Goal: Task Accomplishment & Management: Manage account settings

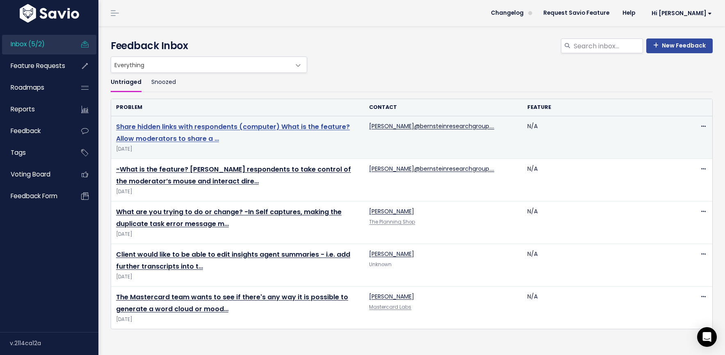
click at [191, 126] on link "Share hidden links with respondents (computer) What is the feature? Allow moder…" at bounding box center [233, 132] width 234 height 21
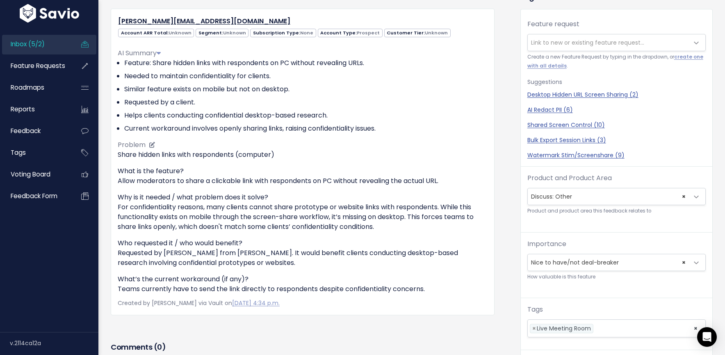
scroll to position [17, 0]
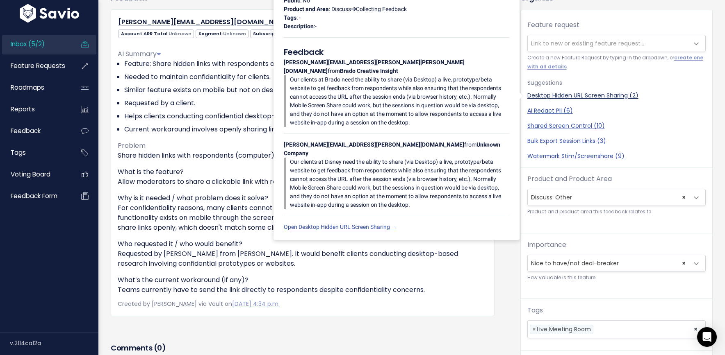
click at [551, 95] on link "Desktop Hidden URL Screen Sharing (2)" at bounding box center [616, 95] width 178 height 9
select select "58992"
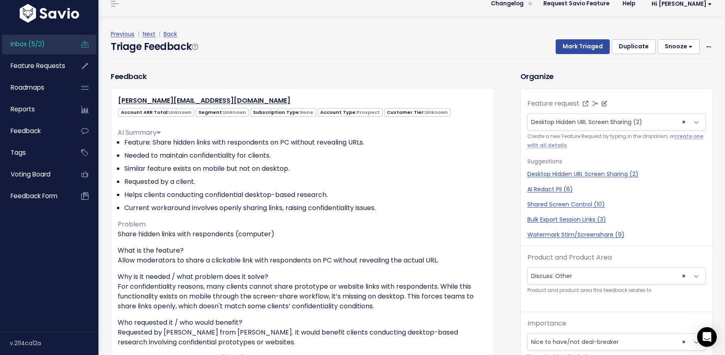
scroll to position [0, 0]
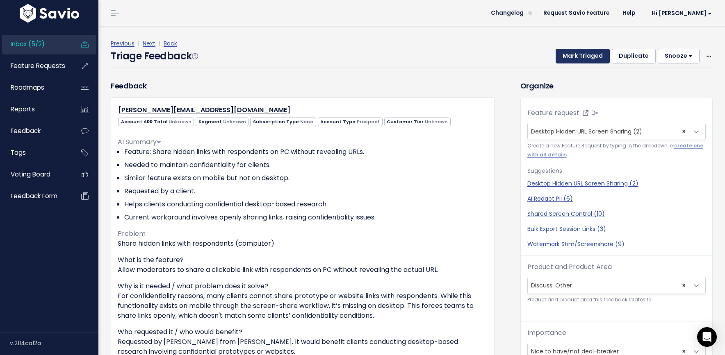
click at [576, 60] on button "Mark Triaged" at bounding box center [582, 56] width 54 height 15
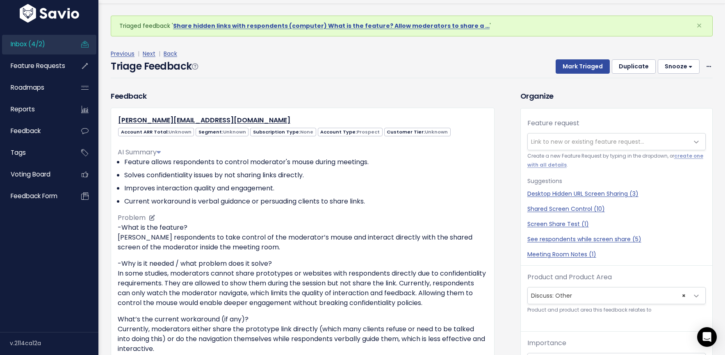
scroll to position [27, 0]
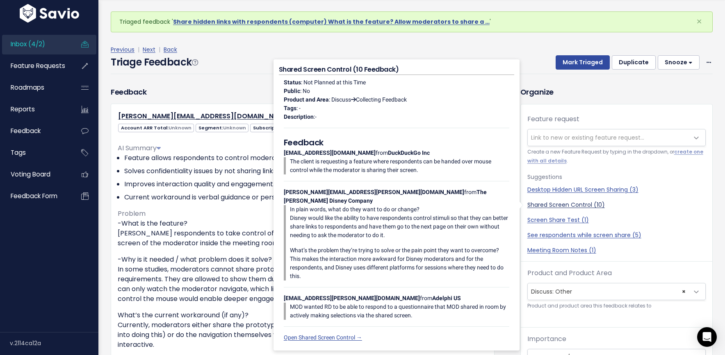
click at [546, 206] on link "Shared Screen Control (10)" at bounding box center [616, 205] width 178 height 9
select select "59086"
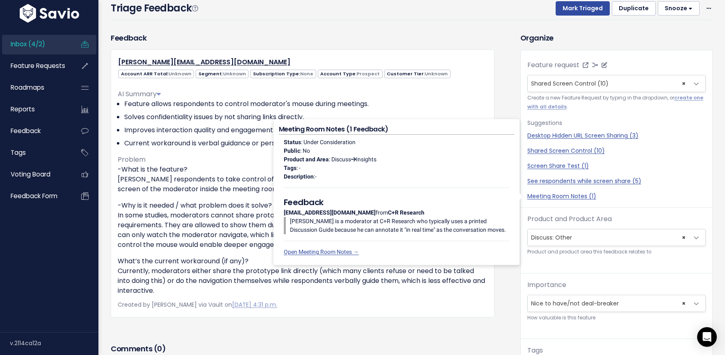
scroll to position [0, 0]
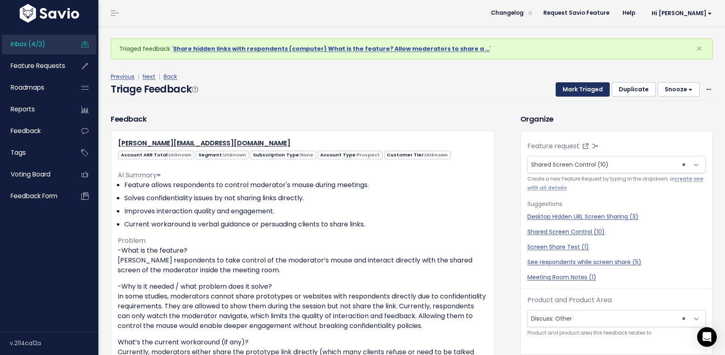
click at [579, 87] on button "Mark Triaged" at bounding box center [582, 89] width 54 height 15
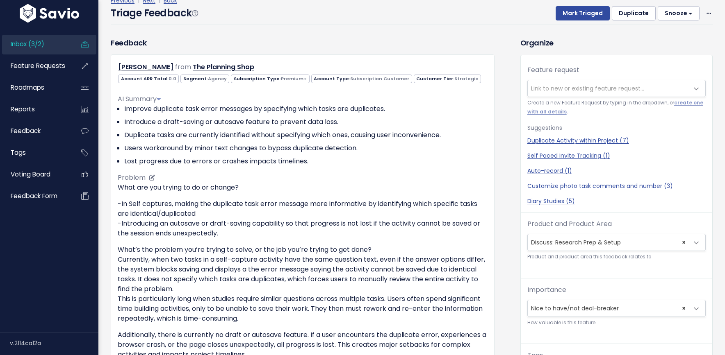
scroll to position [84, 0]
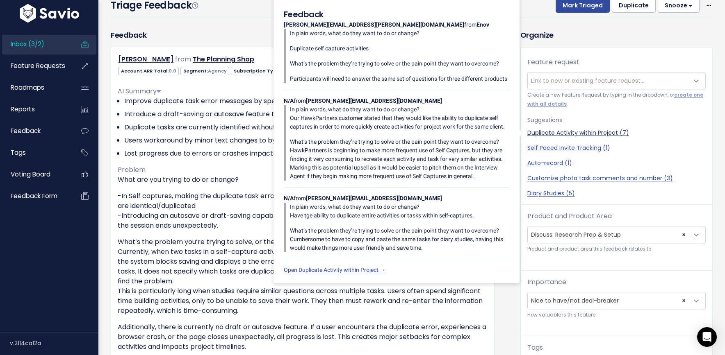
click at [546, 132] on link "Duplicate Activity within Project (7)" at bounding box center [616, 133] width 178 height 9
select select "59000"
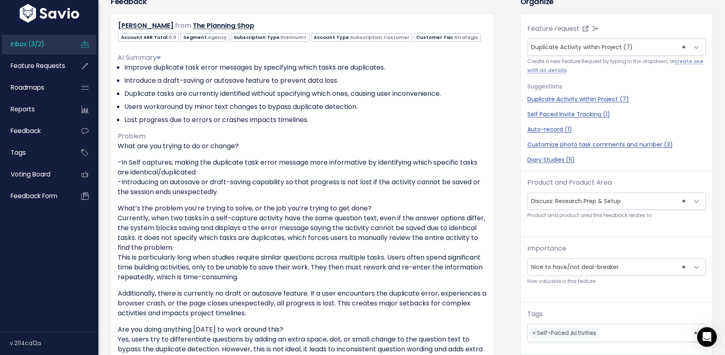
scroll to position [0, 0]
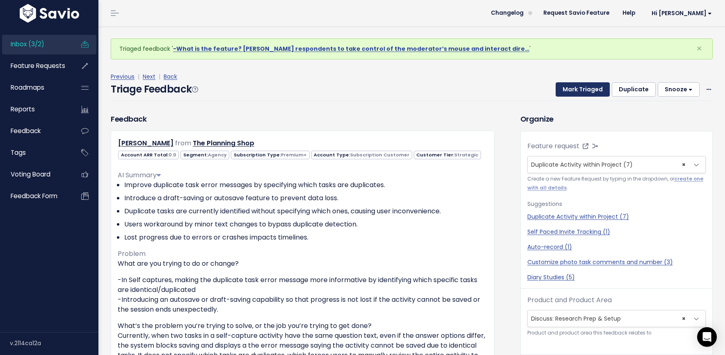
click at [578, 91] on button "Mark Triaged" at bounding box center [582, 89] width 54 height 15
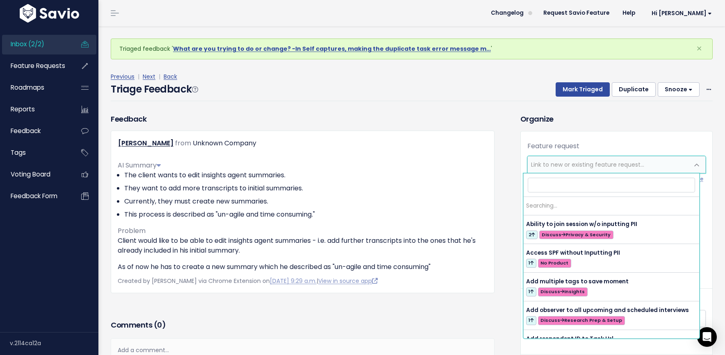
click at [563, 161] on span "Link to new or existing feature request..." at bounding box center [587, 165] width 113 height 8
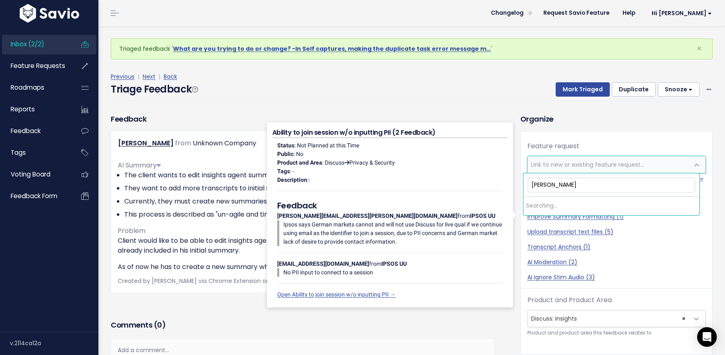
type input "summary"
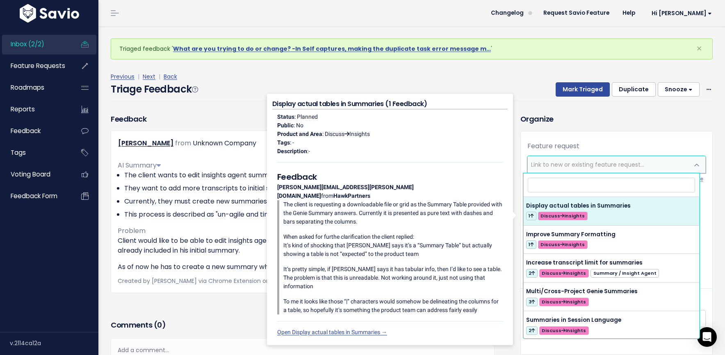
click at [491, 75] on div "Previous | Next | Back" at bounding box center [412, 77] width 602 height 10
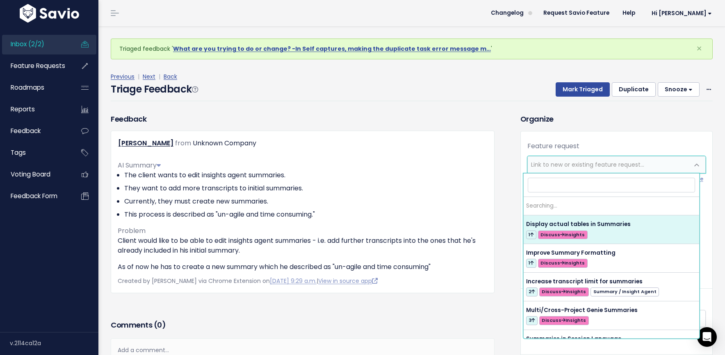
click at [562, 163] on span "Link to new or existing feature request..." at bounding box center [587, 165] width 113 height 8
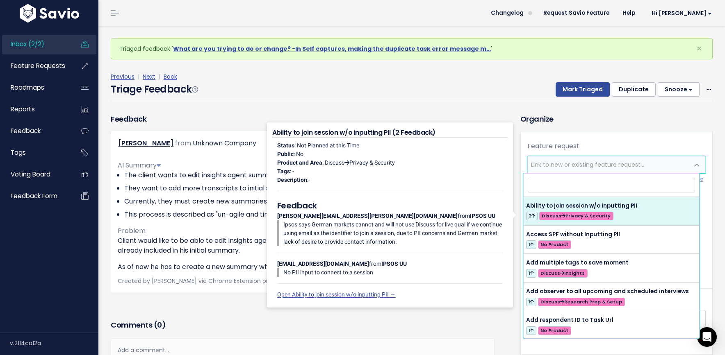
click at [540, 188] on input "search" at bounding box center [611, 185] width 167 height 14
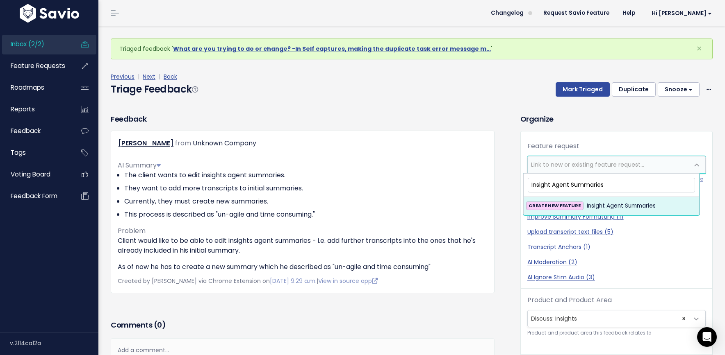
click at [568, 186] on input "Insight Agent Summaries" at bounding box center [611, 185] width 167 height 14
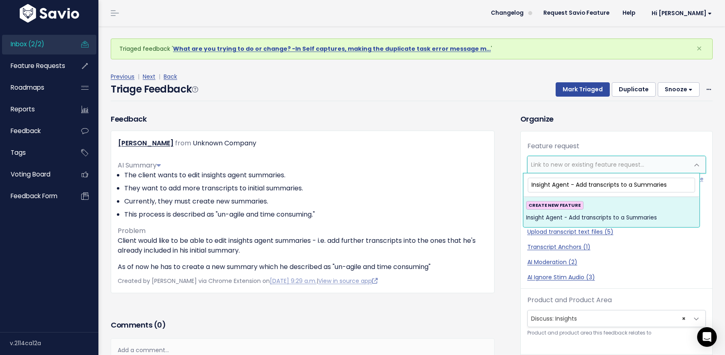
click at [679, 188] on input "Insight Agent - Add transcripts to a Summaries" at bounding box center [611, 185] width 167 height 14
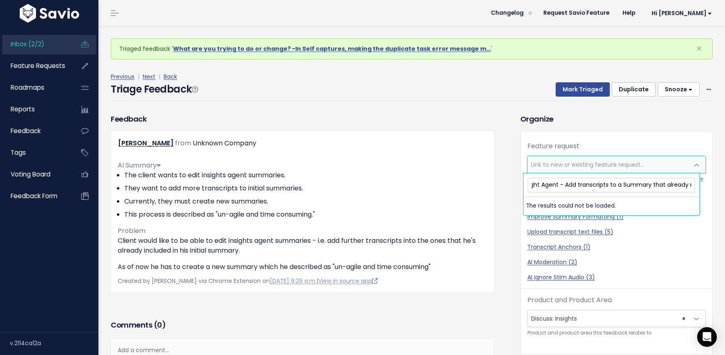
scroll to position [0, 18]
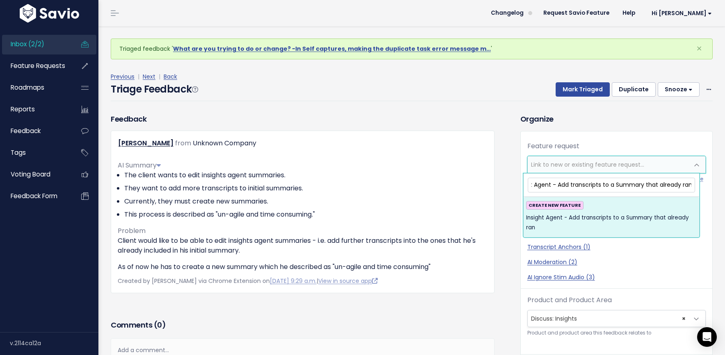
type input "Insight Agent - Add transcripts to a Summary that already ran"
click at [555, 205] on strong "CREATE NEW FEATURE" at bounding box center [554, 205] width 52 height 7
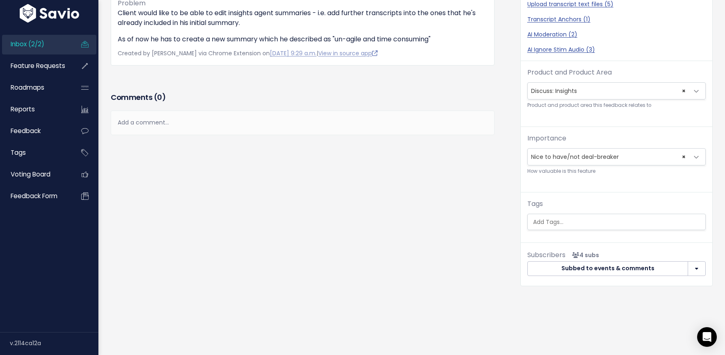
scroll to position [207, 0]
click at [588, 153] on span "× Nice to have/not deal-breaker" at bounding box center [608, 157] width 161 height 16
click at [473, 160] on div "Feedback Thomas Gayle from Unknown Company" at bounding box center [310, 92] width 410 height 413
click at [549, 219] on input "search" at bounding box center [617, 222] width 175 height 9
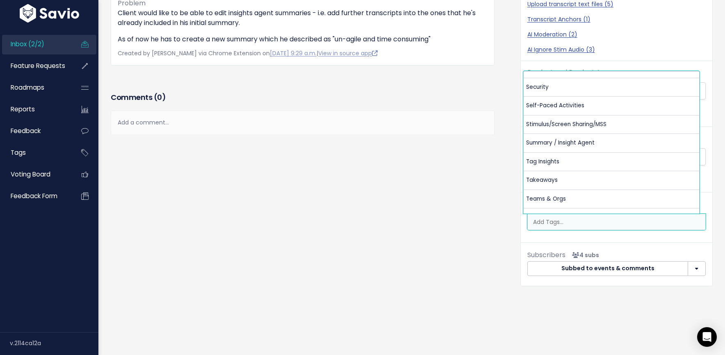
scroll to position [410, 0]
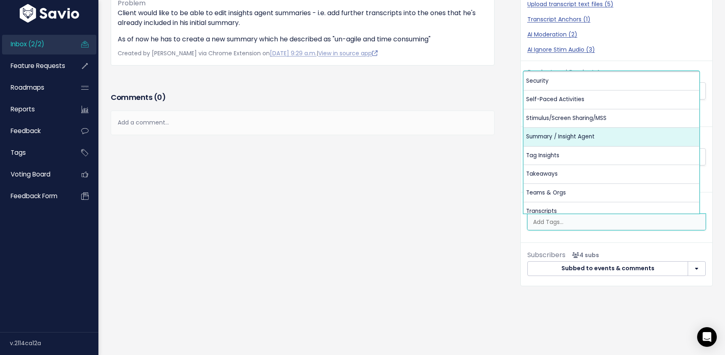
select select "13490"
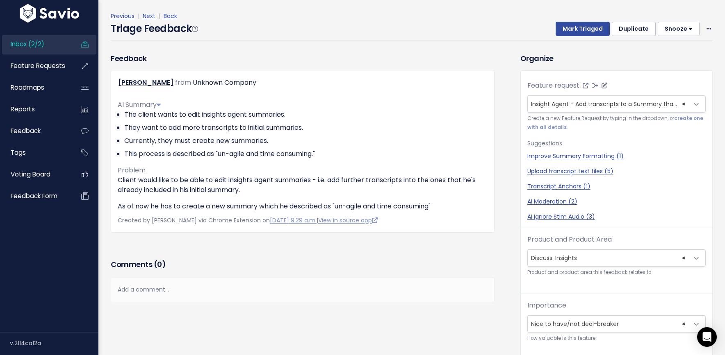
scroll to position [0, 0]
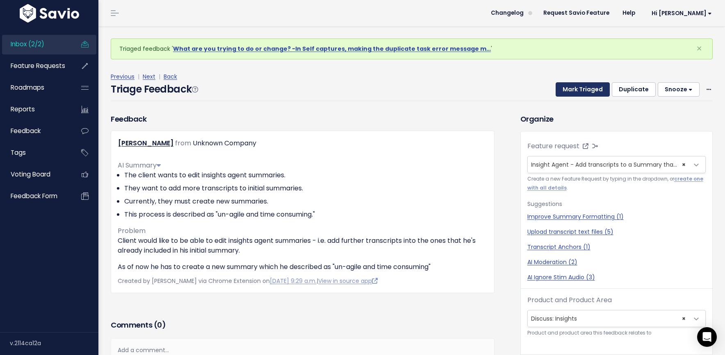
click at [580, 91] on button "Mark Triaged" at bounding box center [582, 89] width 54 height 15
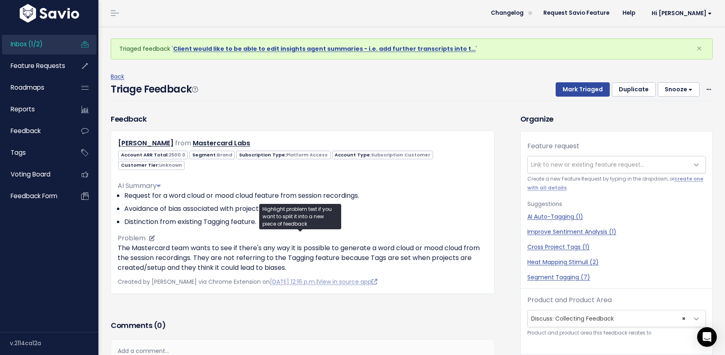
scroll to position [27, 0]
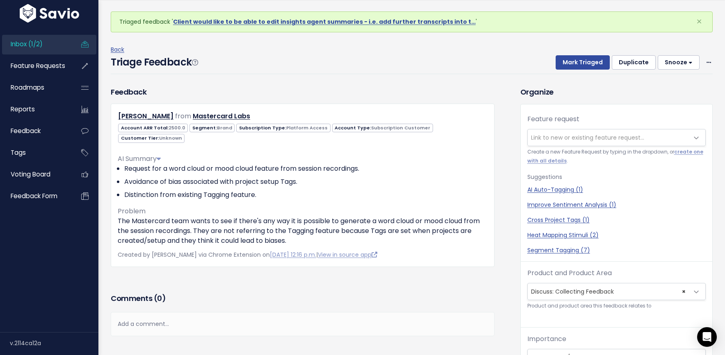
click at [157, 320] on div "Add a comment..." at bounding box center [303, 324] width 384 height 24
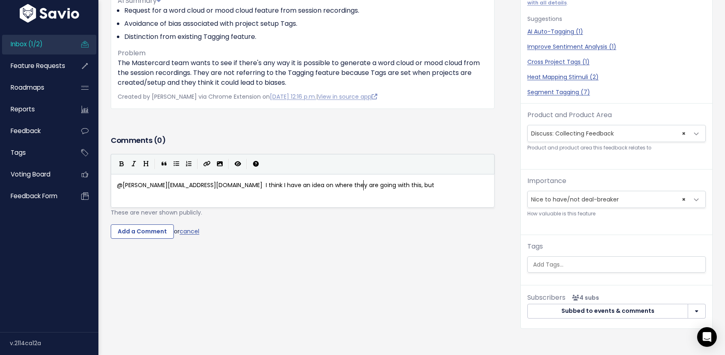
scroll to position [3, 247]
type textarea "@tom.recaldin@discuss.io I think I have an idea on where they are going with th…"
type textarea "ahve"
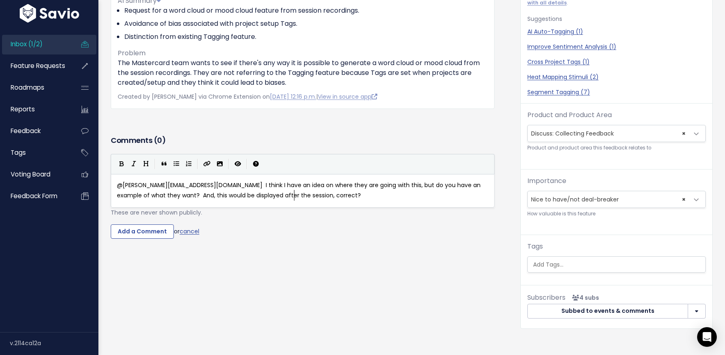
scroll to position [3, 267]
type textarea "have an example of what they want? And, this would be displayed after the sessi…"
click at [155, 225] on input "Add a Comment" at bounding box center [142, 232] width 63 height 15
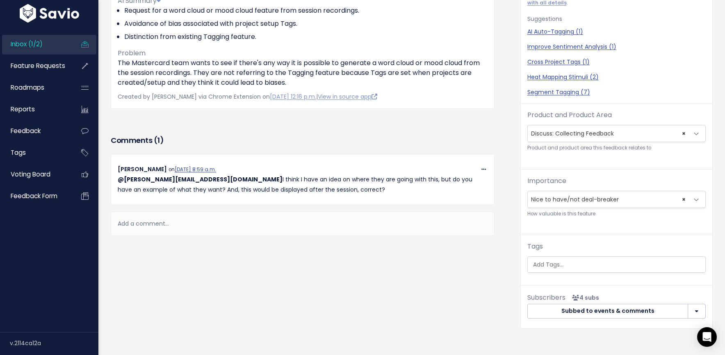
scroll to position [0, 0]
click at [155, 222] on div "Add a comment..." at bounding box center [303, 224] width 384 height 24
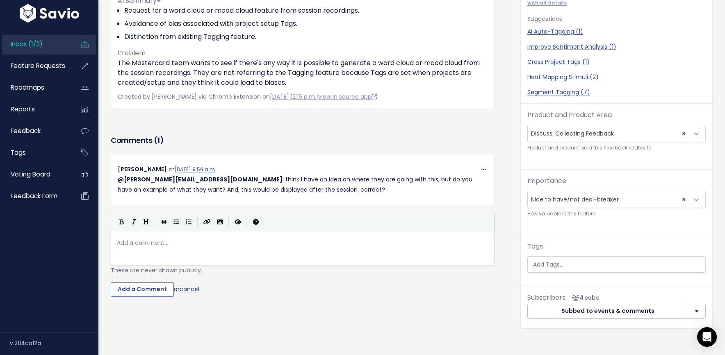
scroll to position [3, 0]
click at [190, 285] on link "cancel" at bounding box center [190, 289] width 20 height 8
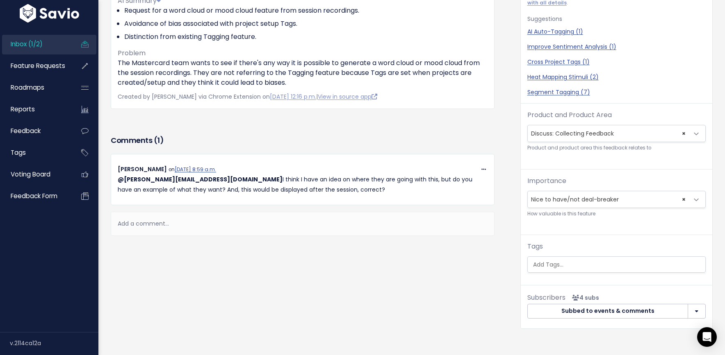
click at [382, 272] on div "Feedback Ratika Agarwal from Mastercard Labs" at bounding box center [310, 134] width 410 height 413
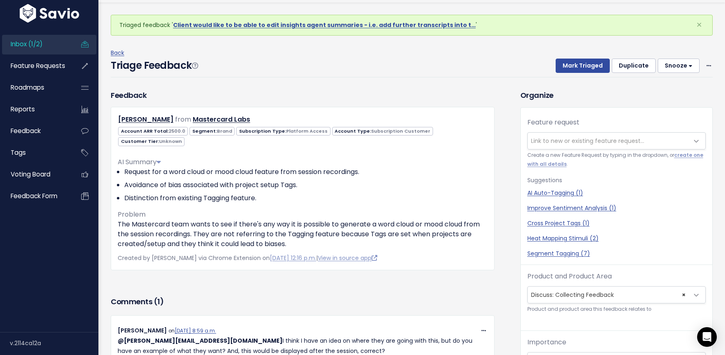
scroll to position [0, 0]
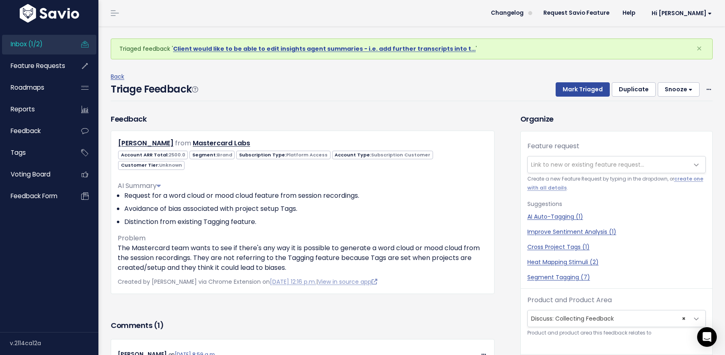
click at [672, 90] on button "Snooze" at bounding box center [679, 89] width 42 height 15
click at [670, 107] on button "1 day" at bounding box center [682, 110] width 59 height 16
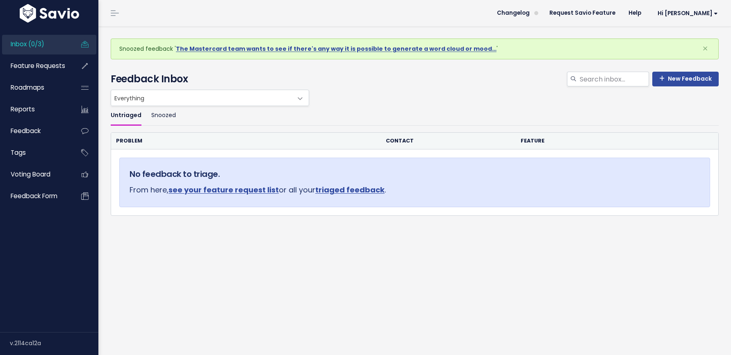
click at [339, 93] on div "Everything Any Product: Any Product Area Any Product: No Product Area No Produc…" at bounding box center [413, 98] width 608 height 16
